Goal: Find specific page/section: Find specific page/section

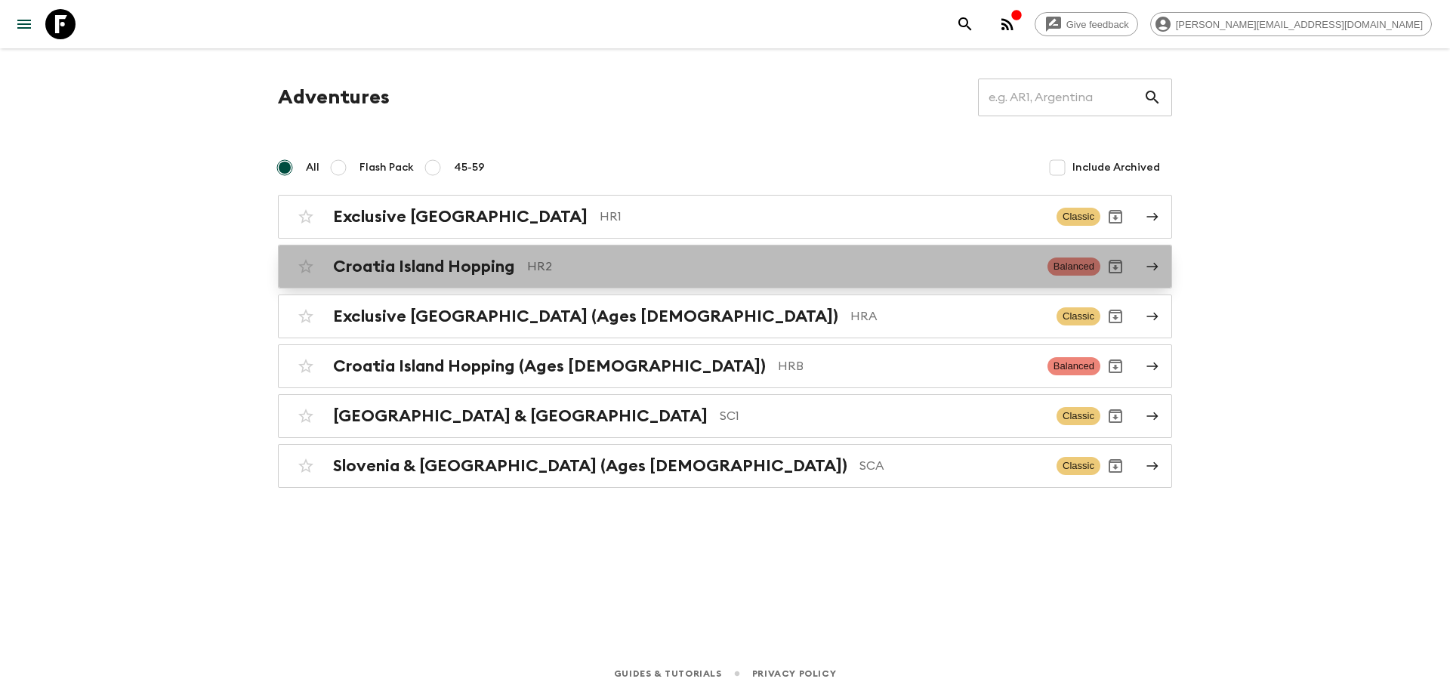
click at [568, 270] on p "HR2" at bounding box center [781, 267] width 508 height 18
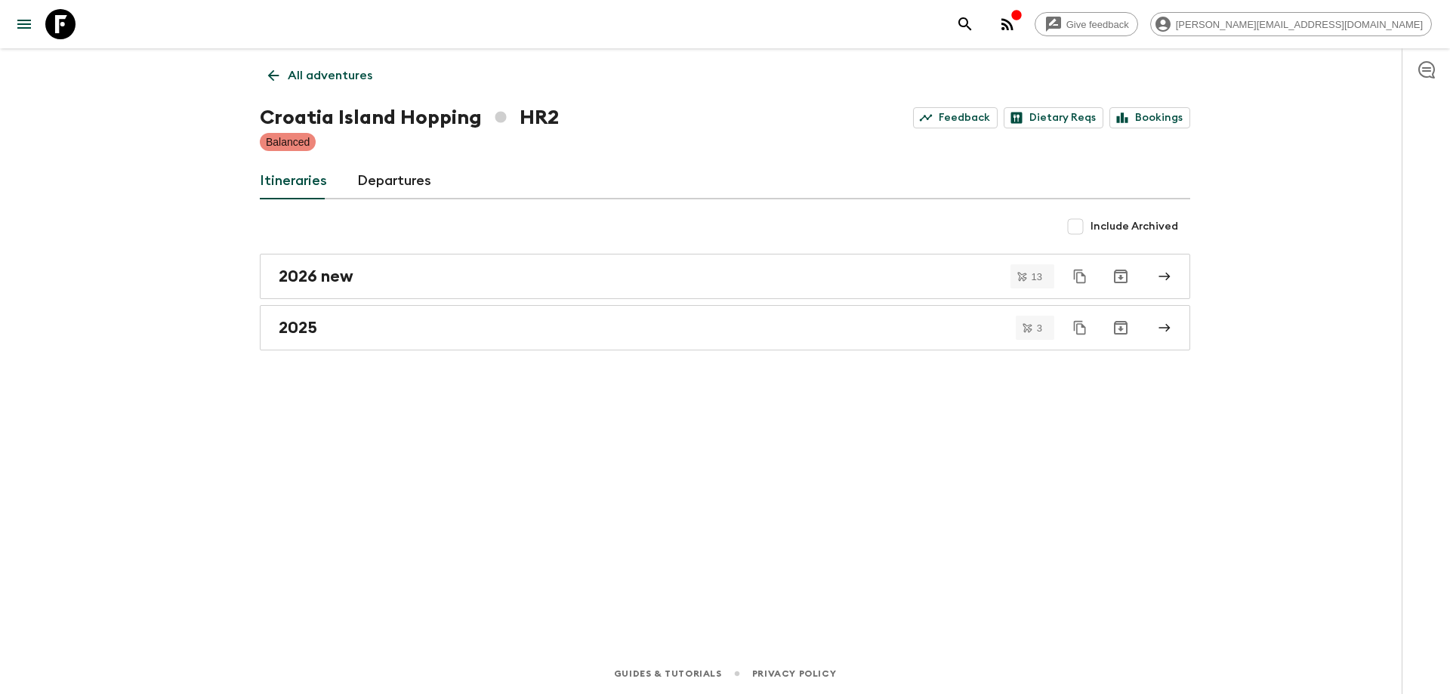
click at [364, 183] on link "Departures" at bounding box center [394, 181] width 74 height 36
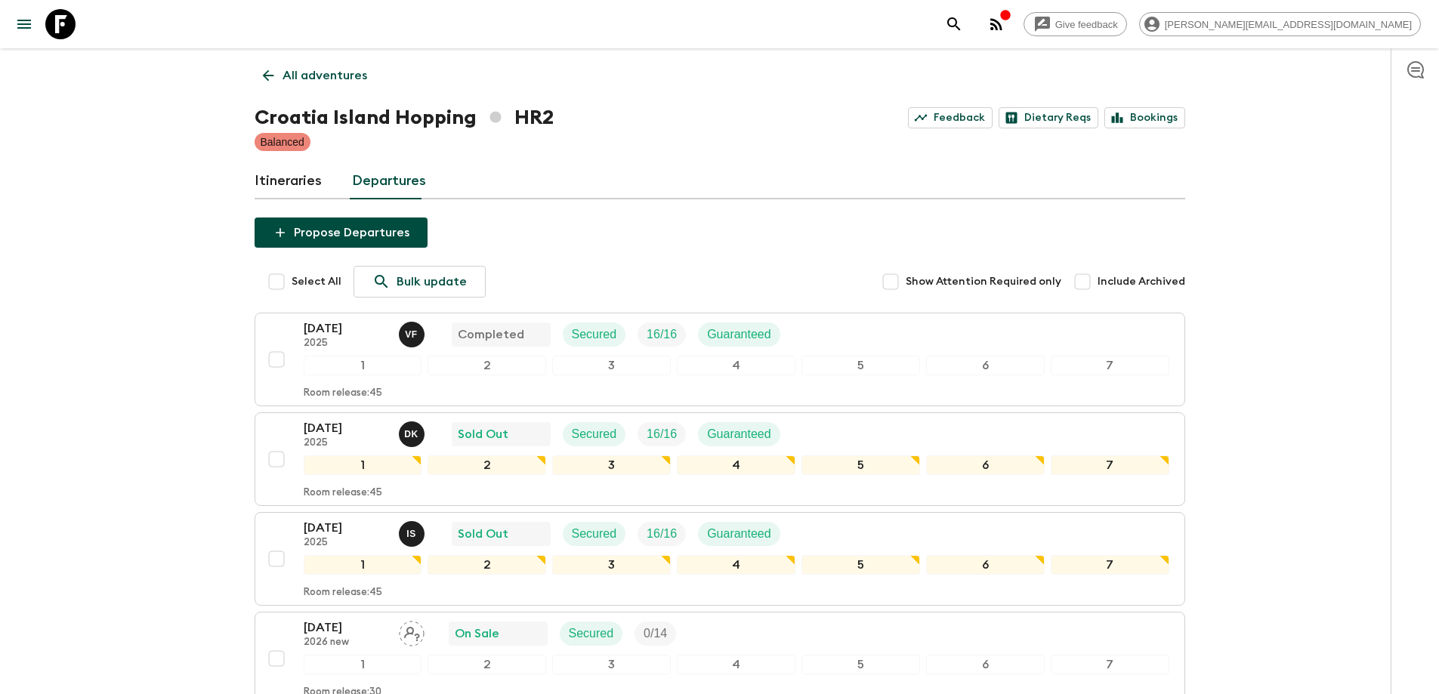
click at [303, 177] on link "Itineraries" at bounding box center [288, 181] width 67 height 36
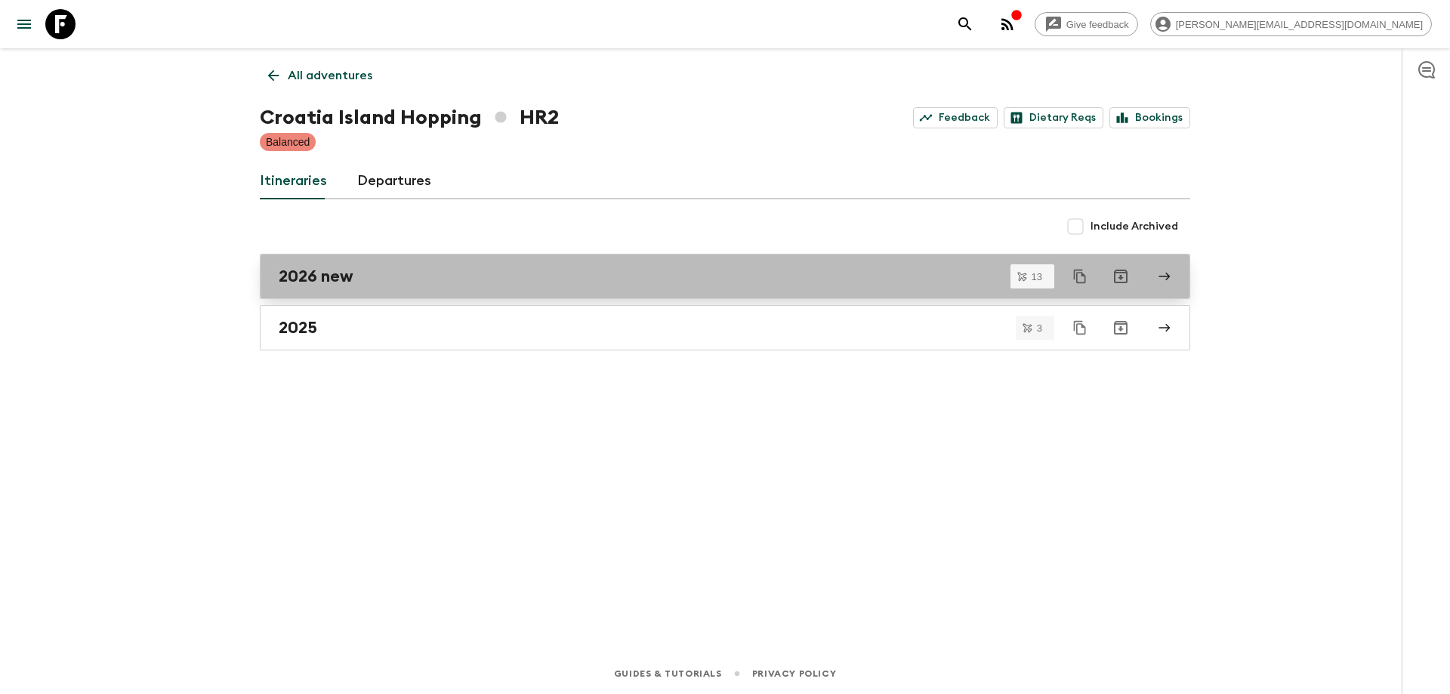
click at [337, 285] on h2 "2026 new" at bounding box center [316, 277] width 75 height 20
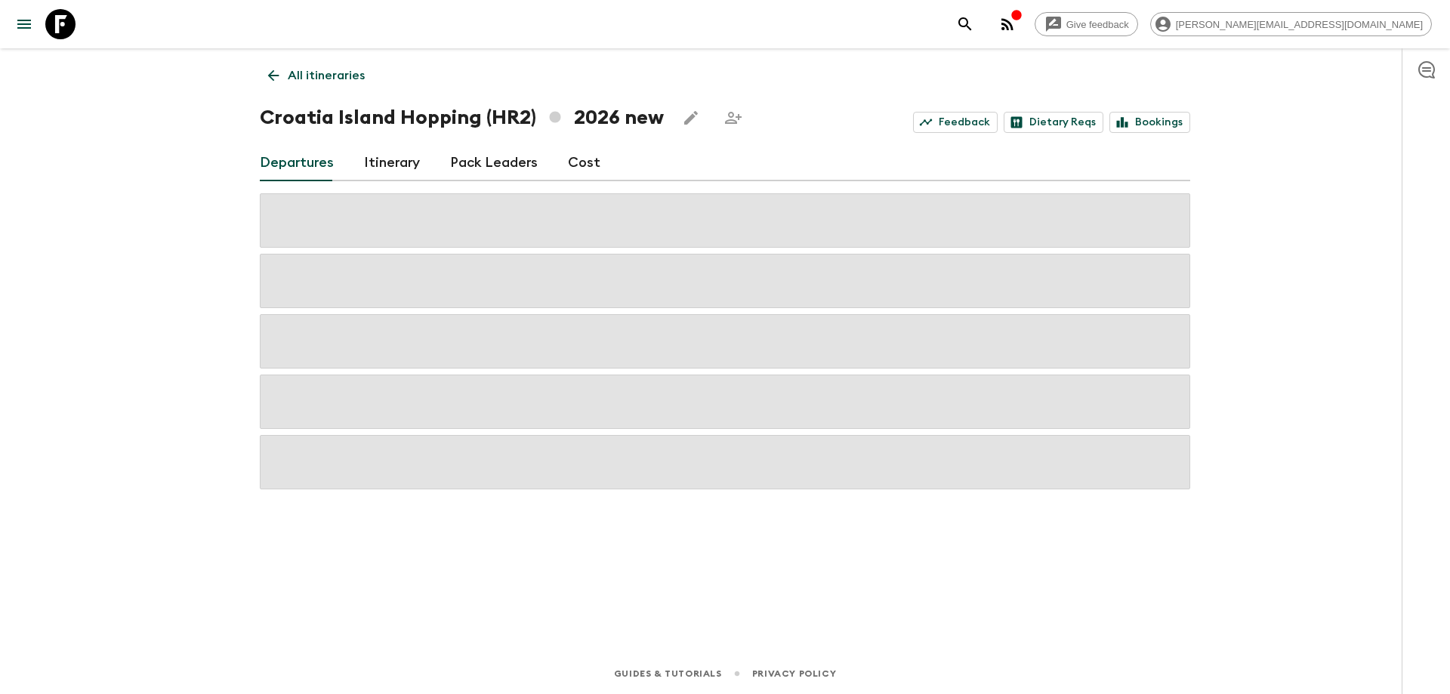
click at [562, 161] on div "Departures Itinerary Pack Leaders Cost" at bounding box center [725, 163] width 931 height 36
click at [579, 169] on link "Cost" at bounding box center [584, 163] width 32 height 36
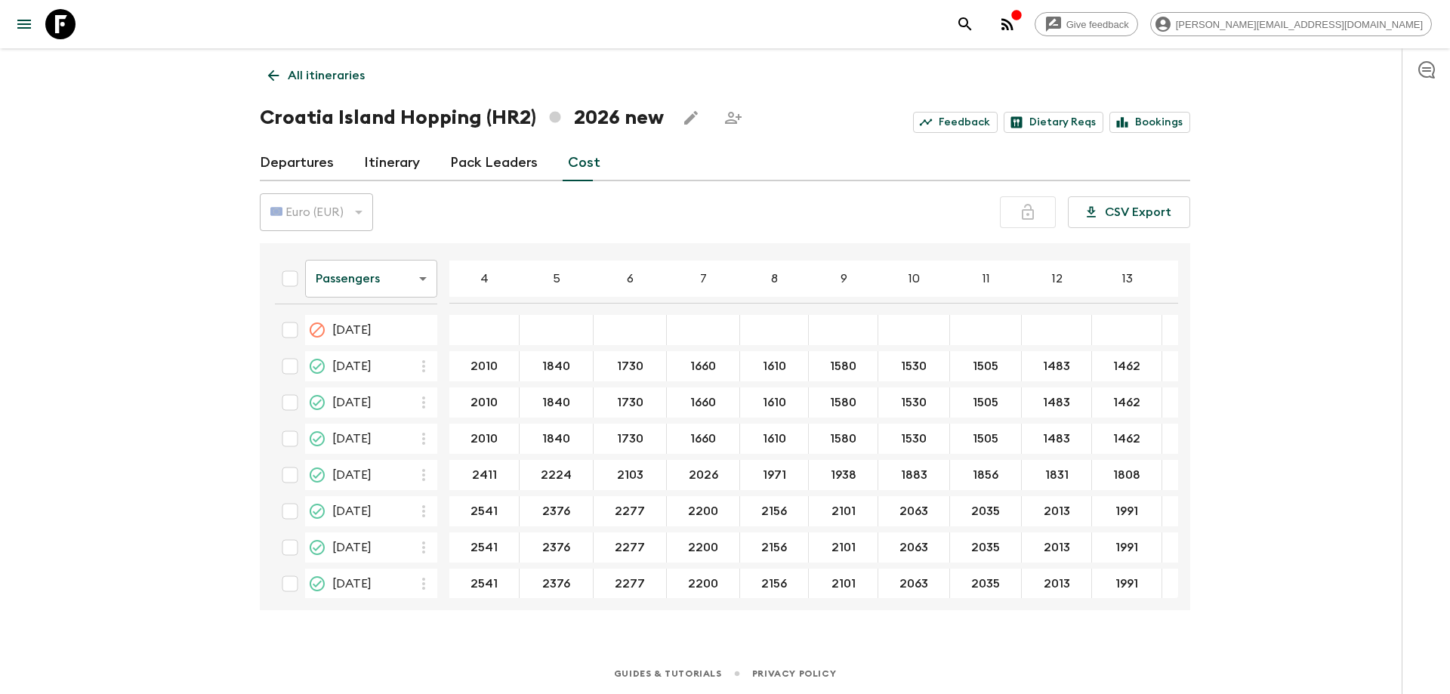
click at [176, 424] on div "Give feedback [PERSON_NAME][EMAIL_ADDRESS][DOMAIN_NAME] All itineraries [GEOGRA…" at bounding box center [725, 347] width 1450 height 694
click at [105, 357] on div "Give feedback [PERSON_NAME][EMAIL_ADDRESS][DOMAIN_NAME] All itineraries [GEOGRA…" at bounding box center [725, 347] width 1450 height 694
click at [338, 60] on div "All itineraries Croatia Island Hopping (HR2) 2026 new Feedback Dietary Reqs Boo…" at bounding box center [725, 329] width 967 height 563
click at [340, 72] on p "All itineraries" at bounding box center [326, 75] width 77 height 18
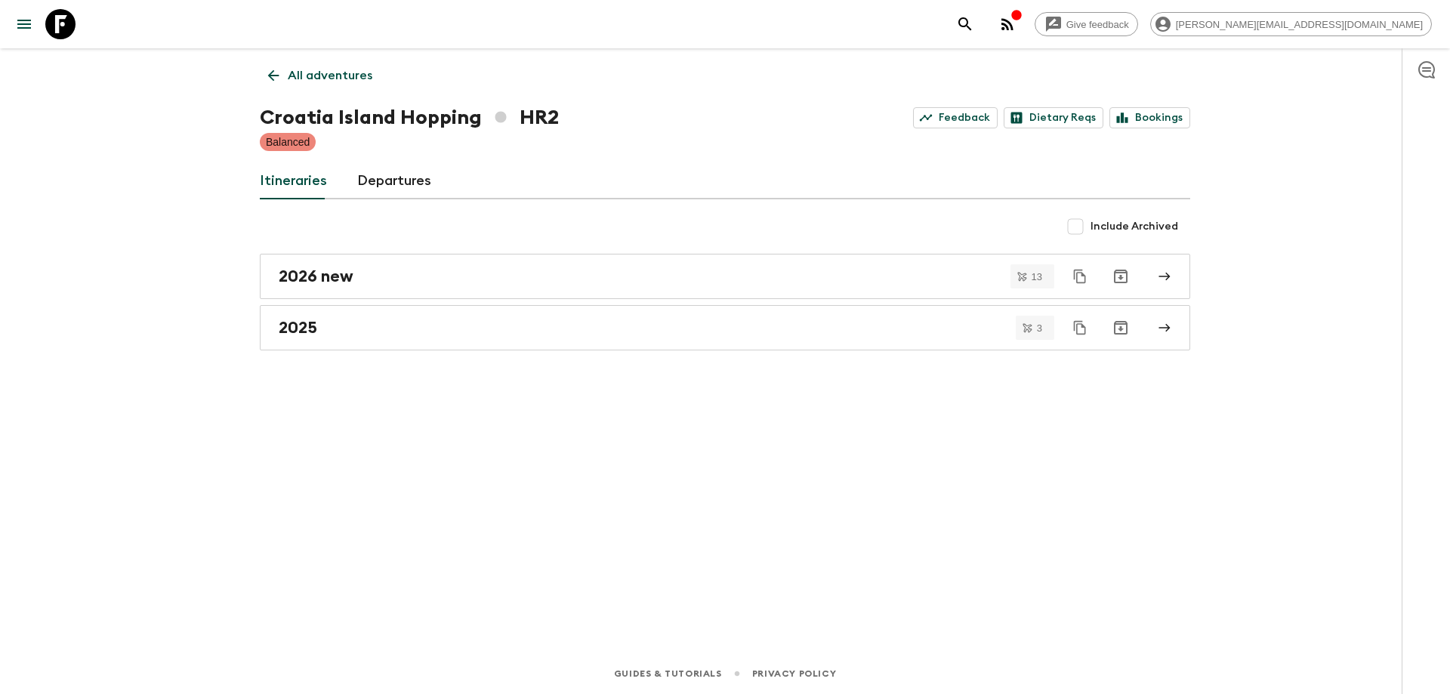
click at [287, 76] on link "All adventures" at bounding box center [320, 75] width 121 height 30
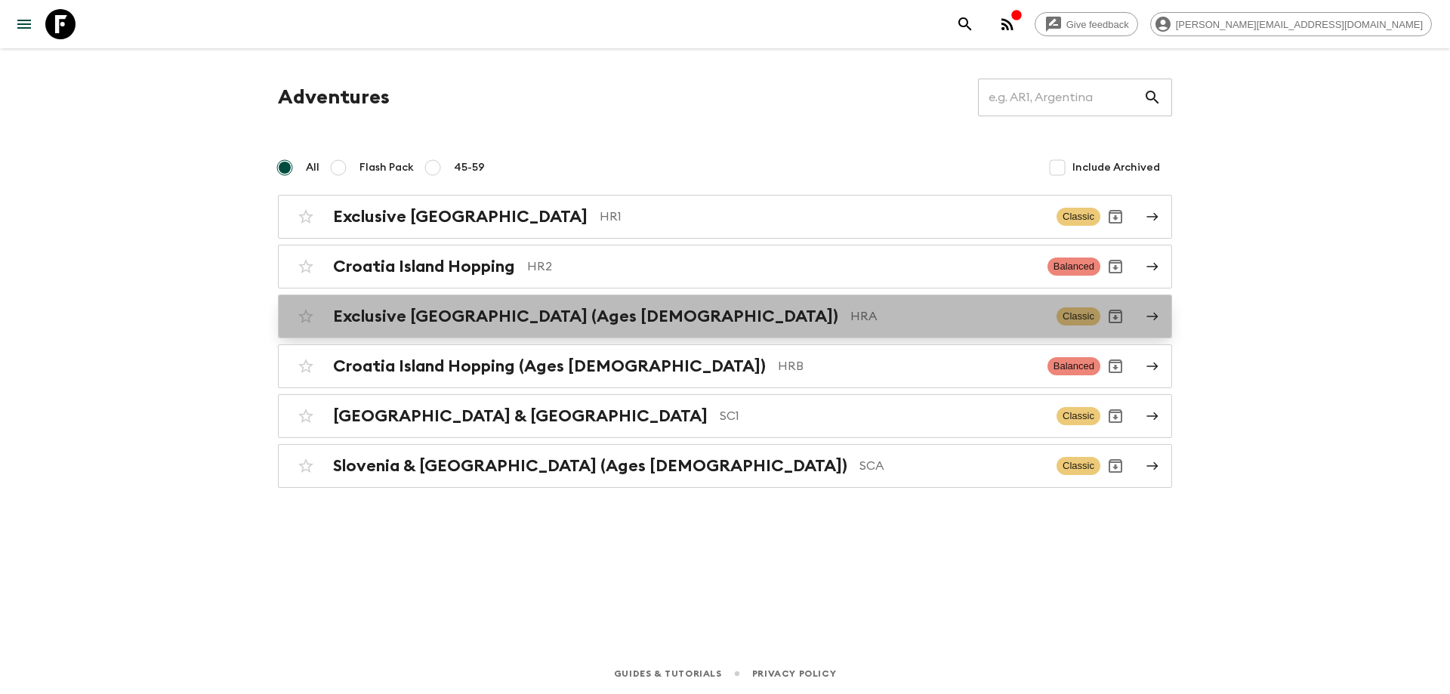
click at [502, 301] on link "Exclusive [GEOGRAPHIC_DATA] (Ages [DEMOGRAPHIC_DATA]) HRA Classic" at bounding box center [725, 317] width 894 height 44
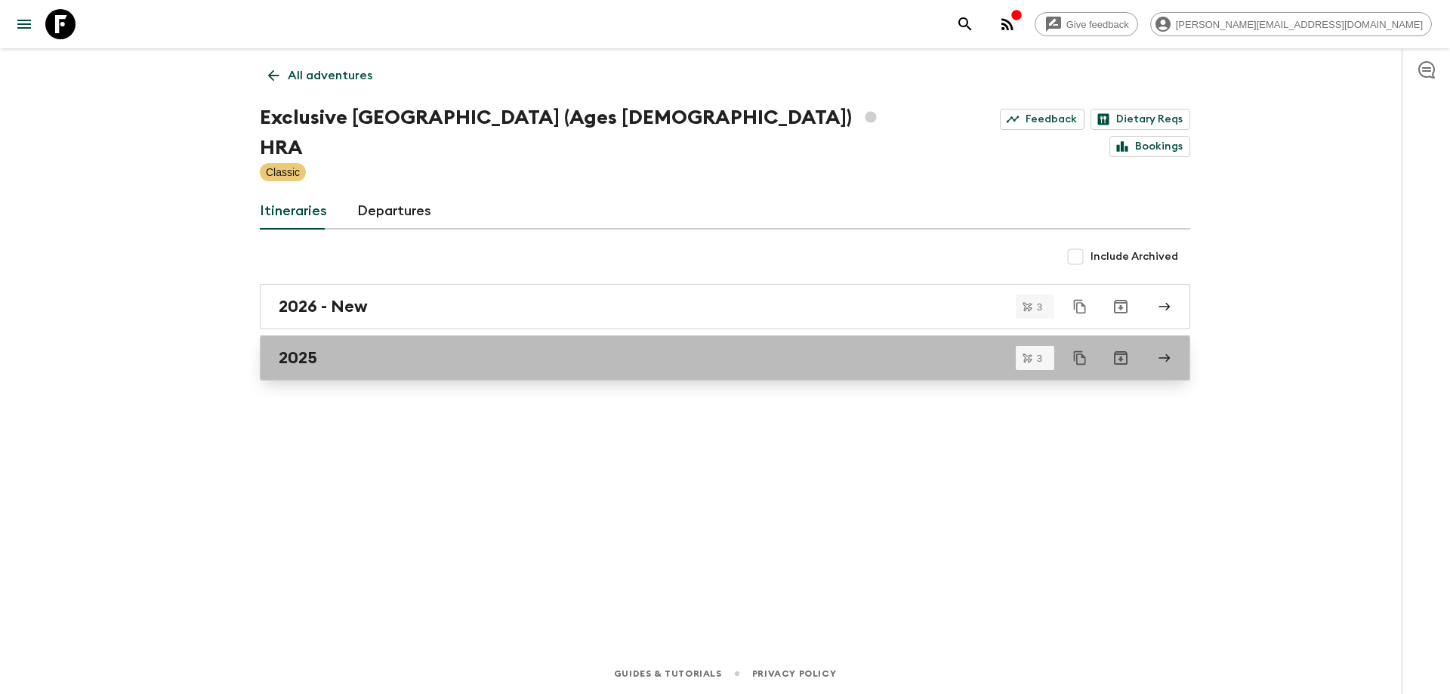
click at [418, 348] on div "2025" at bounding box center [711, 358] width 864 height 20
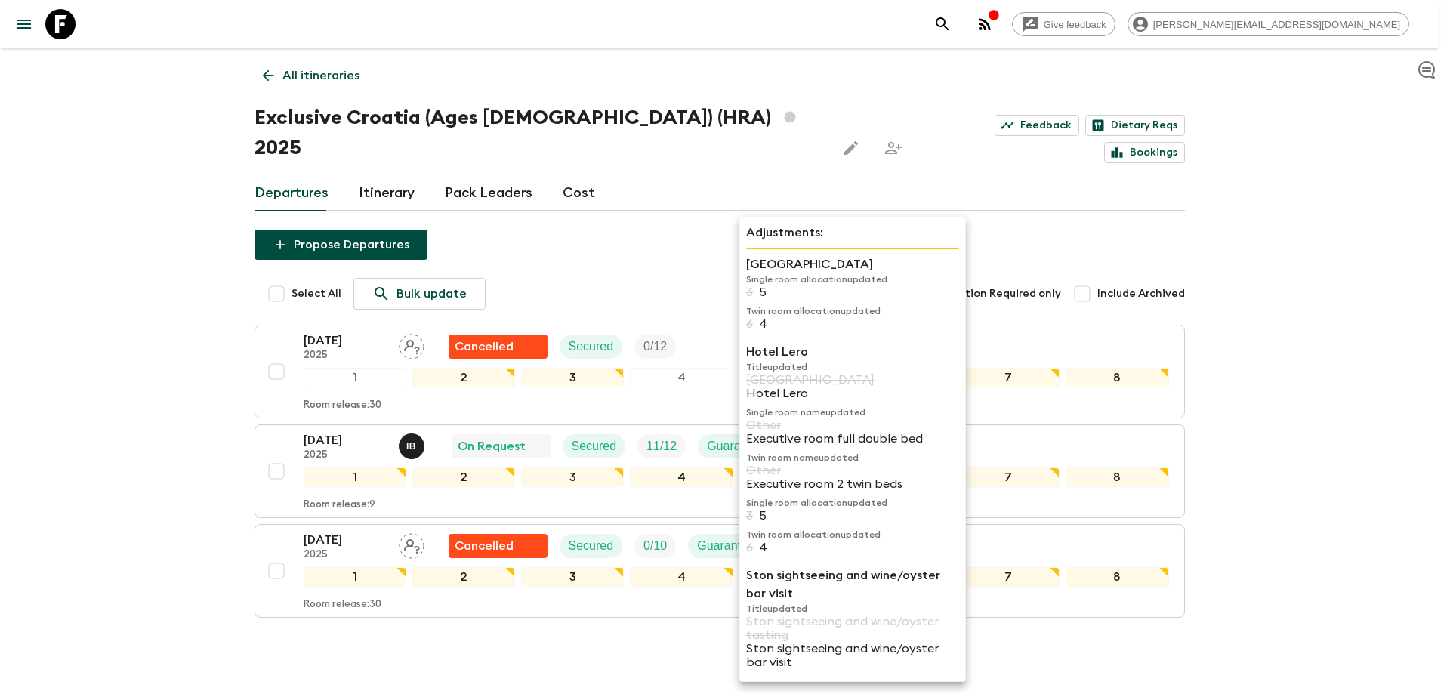
click at [879, 416] on p "Single room name updated" at bounding box center [852, 412] width 213 height 12
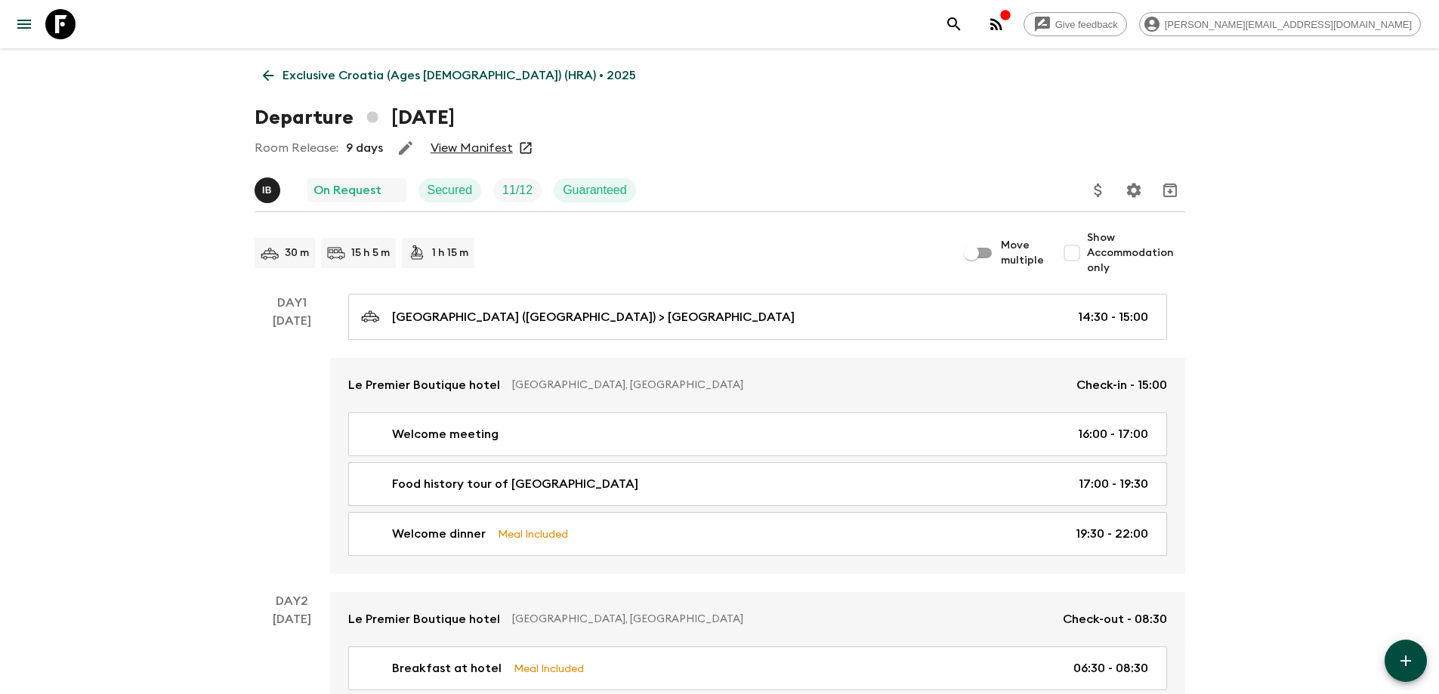
click at [483, 146] on link "View Manifest" at bounding box center [472, 148] width 82 height 15
